Goal: Task Accomplishment & Management: Use online tool/utility

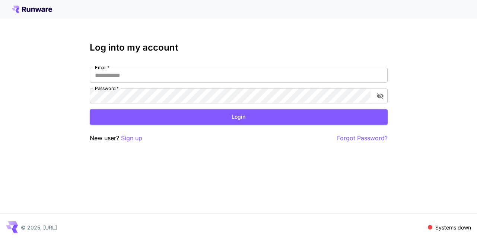
click at [32, 13] on div at bounding box center [238, 9] width 477 height 19
click at [37, 8] on icon at bounding box center [32, 9] width 40 height 7
type input "**********"
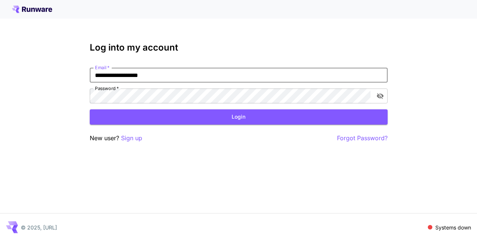
click at [238, 117] on button "Login" at bounding box center [239, 116] width 298 height 15
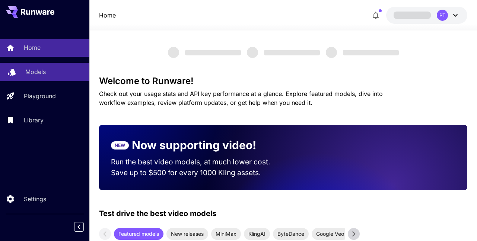
click at [39, 66] on link "Models" at bounding box center [44, 72] width 89 height 18
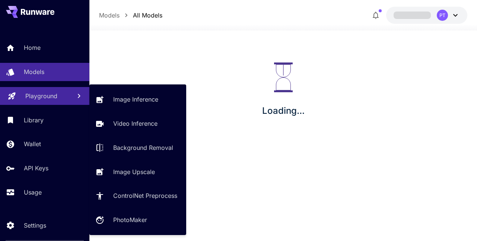
click at [32, 99] on p "Playground" at bounding box center [41, 96] width 32 height 9
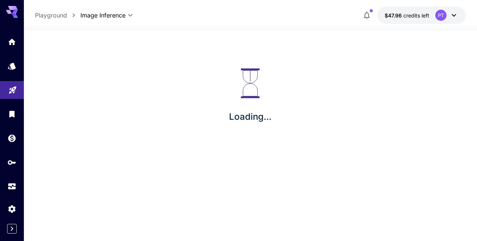
click at [450, 16] on icon at bounding box center [453, 15] width 9 height 9
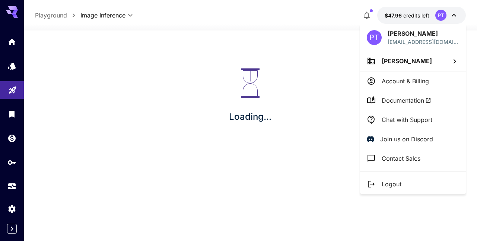
click at [392, 185] on p "Logout" at bounding box center [392, 184] width 20 height 9
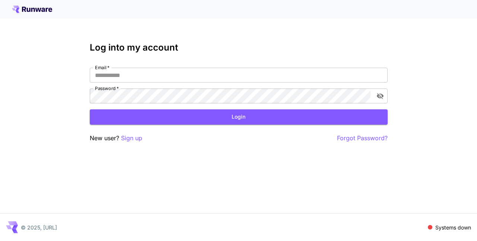
drag, startPoint x: 80, startPoint y: 231, endPoint x: 45, endPoint y: 231, distance: 34.3
click at [45, 231] on div "© 2025, [URL] Systems down" at bounding box center [238, 228] width 477 height 28
drag, startPoint x: 42, startPoint y: 227, endPoint x: 84, endPoint y: 226, distance: 41.7
click at [84, 226] on div "© 2025, [URL] Systems down" at bounding box center [238, 228] width 477 height 28
copy p "[URL]"
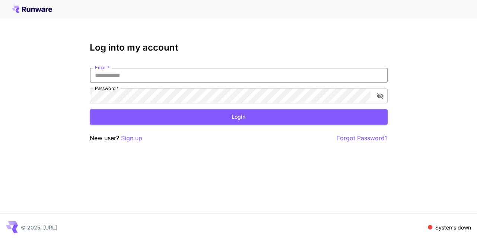
click at [140, 74] on input "Email   *" at bounding box center [239, 75] width 298 height 15
type input "**********"
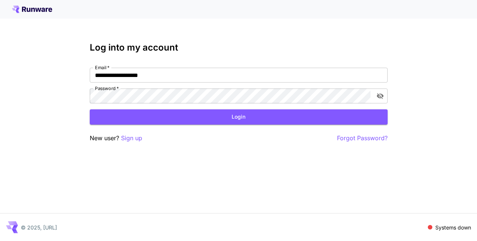
click at [172, 106] on form "**********" at bounding box center [239, 96] width 298 height 57
click at [169, 116] on button "Login" at bounding box center [239, 116] width 298 height 15
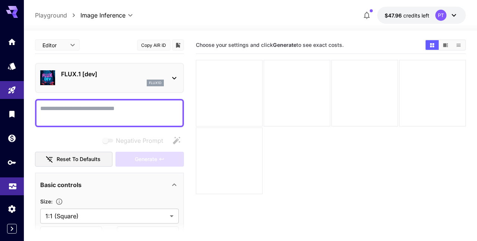
click at [9, 184] on icon "Usage" at bounding box center [12, 183] width 7 height 4
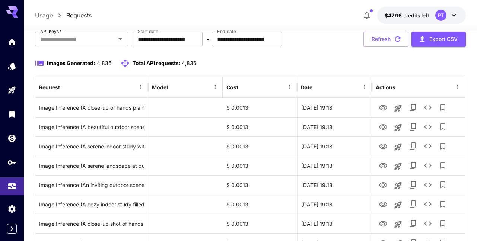
scroll to position [68, 0]
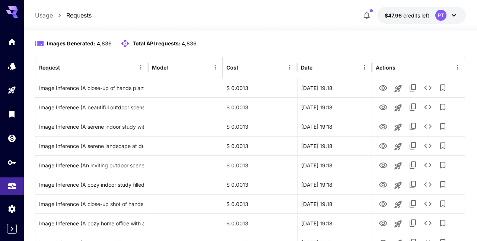
click at [454, 15] on icon at bounding box center [453, 15] width 9 height 9
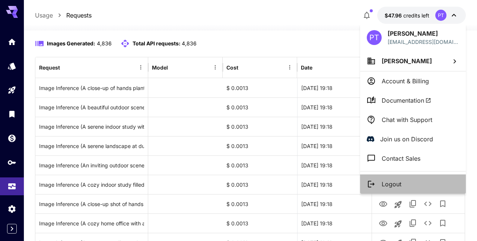
click at [385, 183] on p "Logout" at bounding box center [392, 184] width 20 height 9
